Goal: Book appointment/travel/reservation

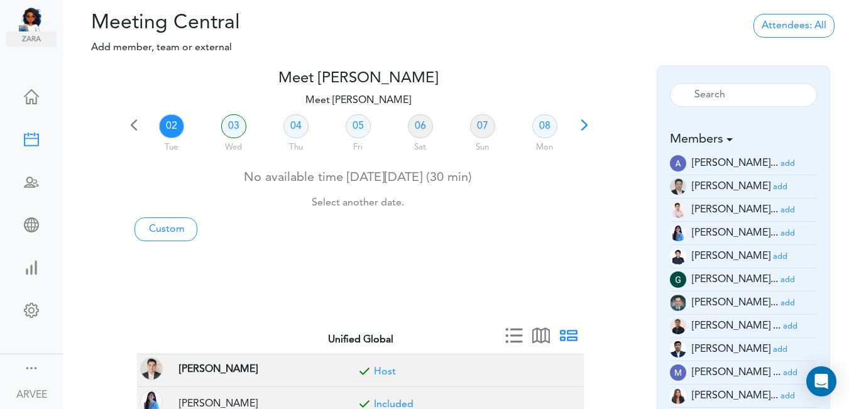
click at [589, 124] on span at bounding box center [584, 130] width 18 height 18
click at [589, 159] on div at bounding box center [357, 161] width 465 height 5
click at [131, 124] on span at bounding box center [134, 130] width 18 height 18
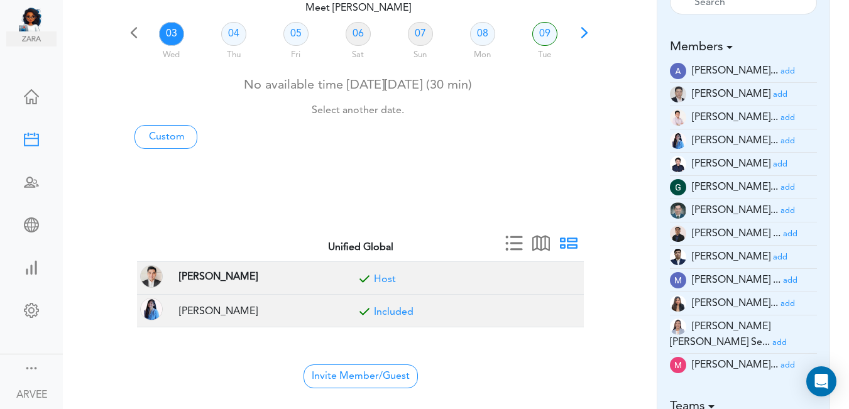
scroll to position [94, 0]
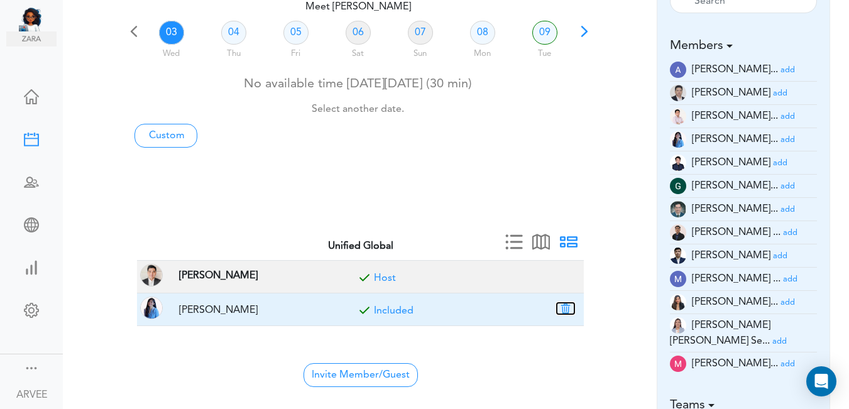
click at [565, 310] on button "button" at bounding box center [566, 308] width 18 height 11
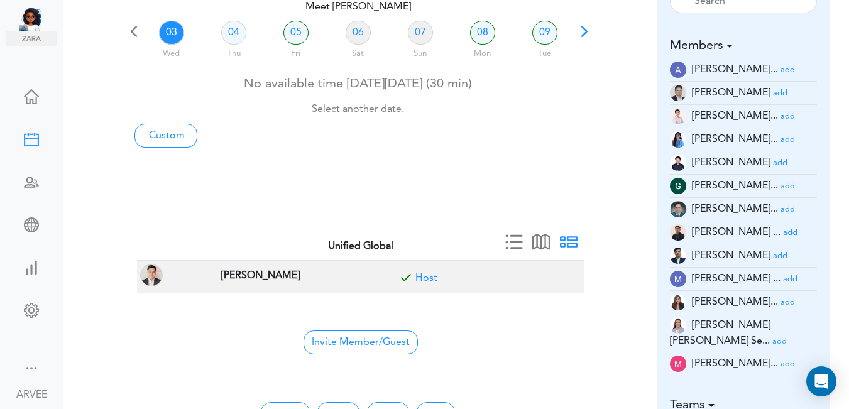
click at [783, 233] on small "add" at bounding box center [790, 233] width 14 height 8
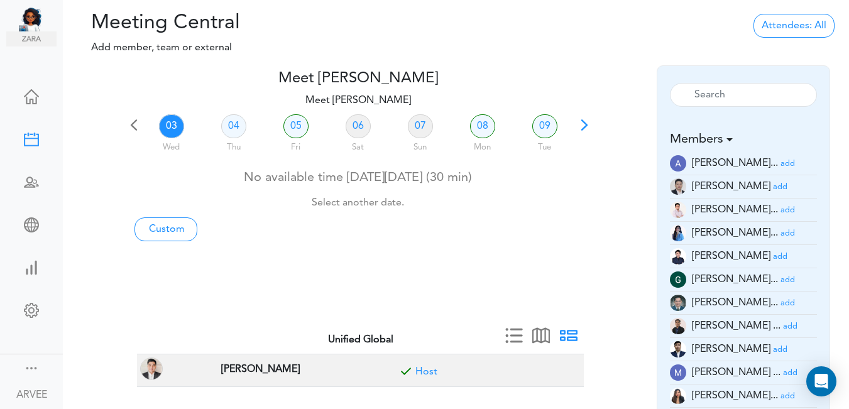
click at [780, 233] on small "add" at bounding box center [787, 233] width 14 height 8
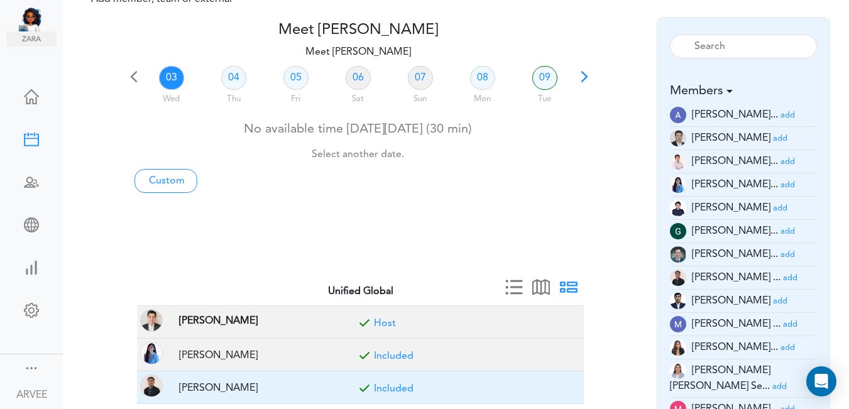
scroll to position [85, 0]
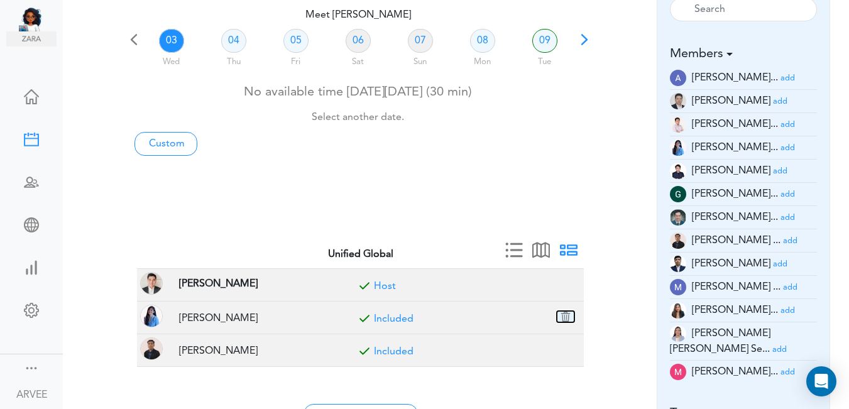
click at [564, 314] on button "button" at bounding box center [566, 316] width 18 height 11
click at [481, 63] on div "Mon" at bounding box center [482, 60] width 60 height 18
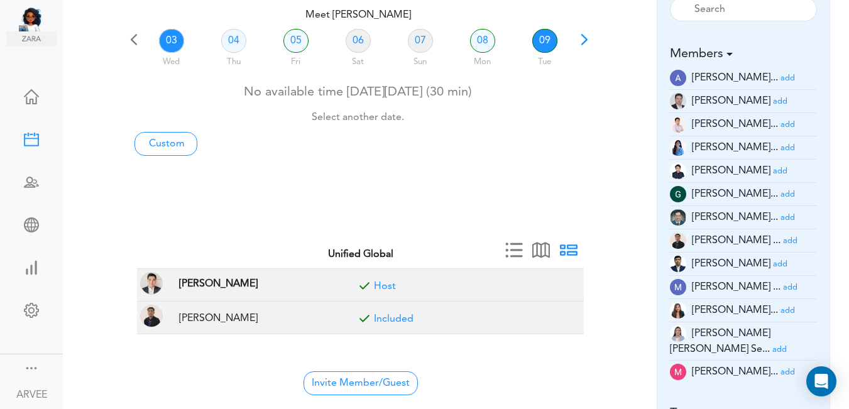
click at [547, 44] on link "09" at bounding box center [544, 41] width 25 height 24
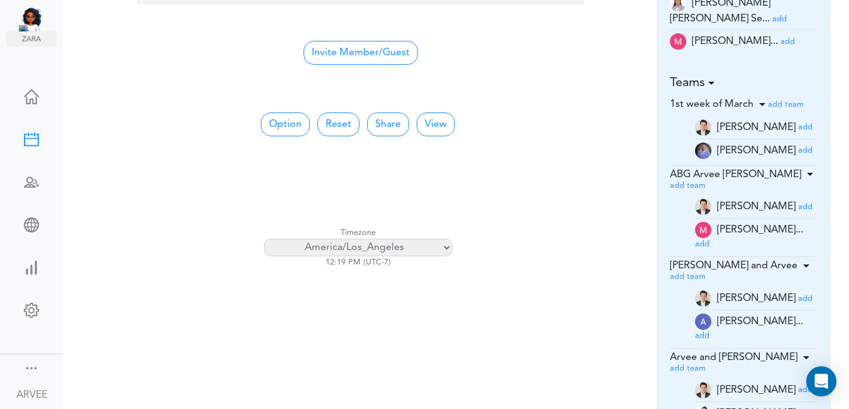
scroll to position [394, 0]
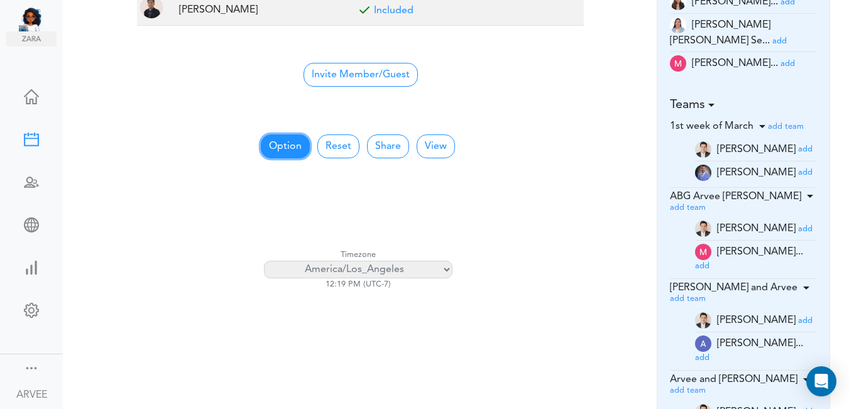
click at [291, 145] on button "Option" at bounding box center [285, 146] width 49 height 24
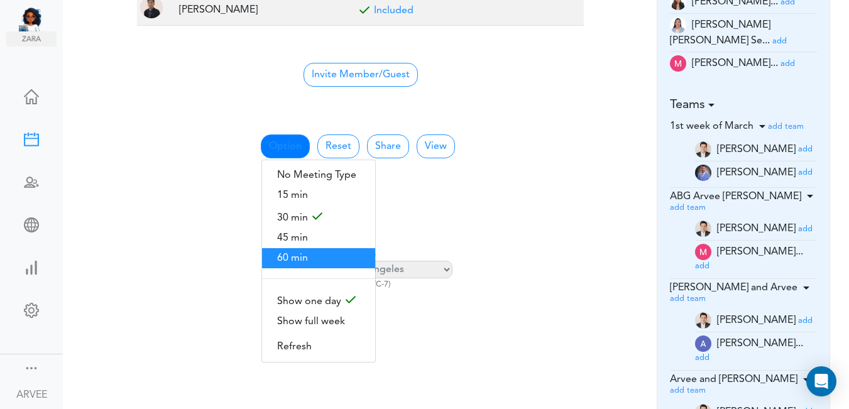
click at [310, 254] on span "60 min" at bounding box center [318, 258] width 113 height 20
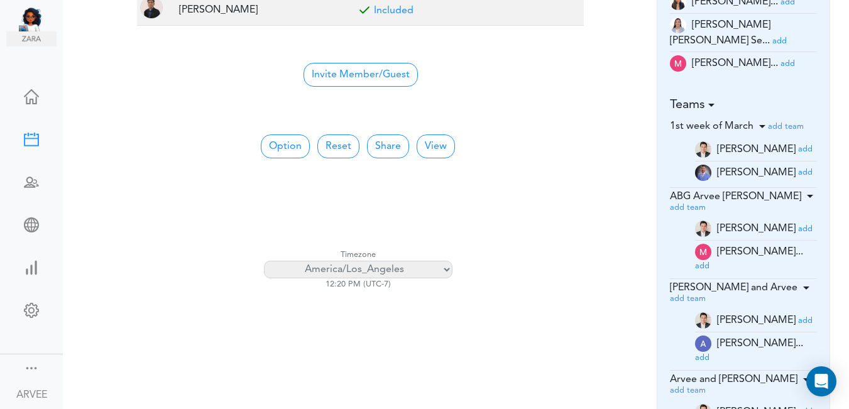
scroll to position [80, 0]
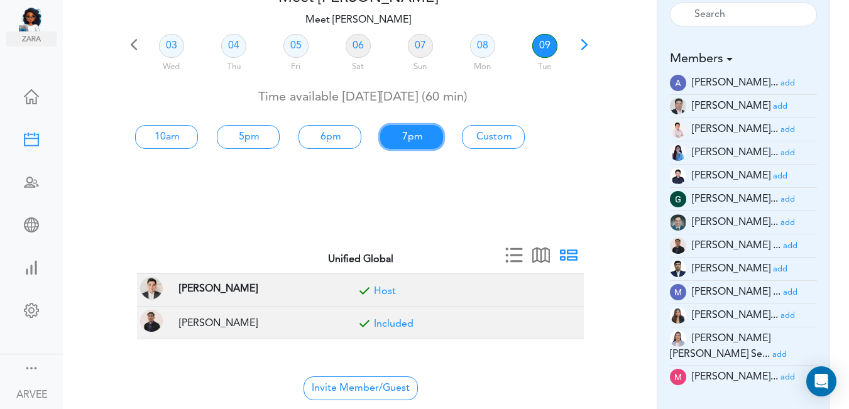
click at [410, 136] on link "7pm" at bounding box center [411, 137] width 63 height 24
type input "Meet [PERSON_NAME]"
type input "[URL][DOMAIN_NAME][SECURITY_DATA]"
type input "[DATE]T19:00"
type input "[DATE]T20:00"
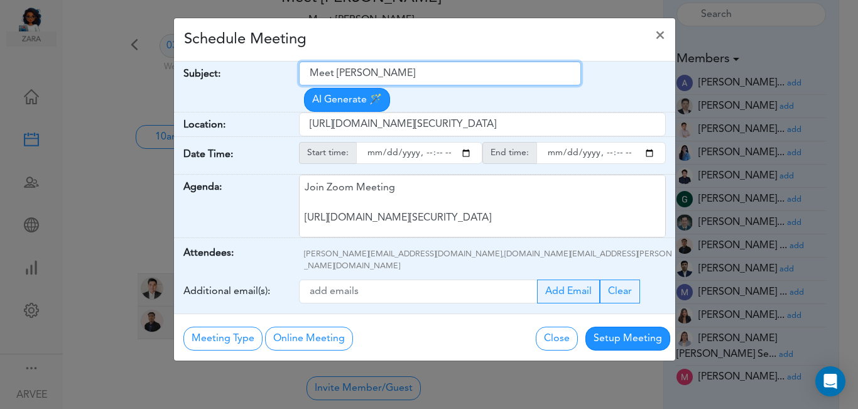
drag, startPoint x: 312, startPoint y: 73, endPoint x: 420, endPoint y: 70, distance: 108.1
click at [420, 70] on input "Meet [PERSON_NAME]" at bounding box center [440, 74] width 282 height 24
paste input "[PERSON_NAME] - Discussion"
type input "[PERSON_NAME] - Discussion"
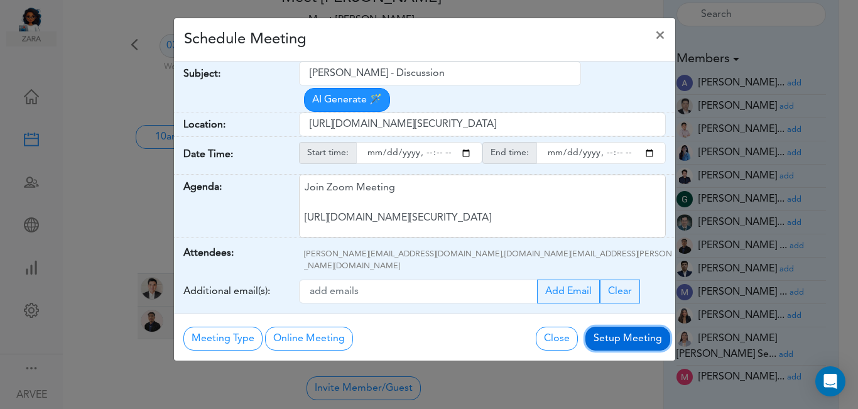
click at [616, 327] on button "Setup Meeting" at bounding box center [627, 339] width 85 height 24
click at [616, 313] on div "Meeting Type No Meeting Type Online Meeting Zoom Meeting Google Meeting Outlook…" at bounding box center [424, 336] width 501 height 47
